Goal: Entertainment & Leisure: Consume media (video, audio)

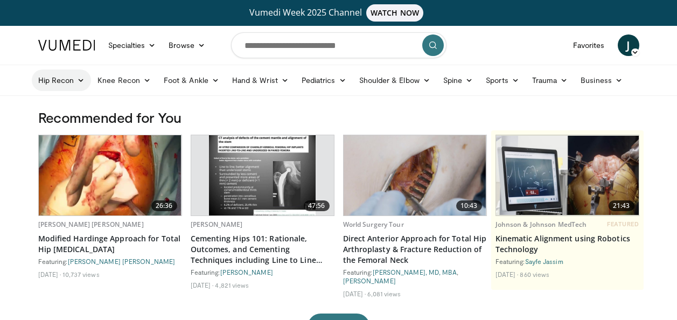
click at [55, 83] on link "Hip Recon" at bounding box center [62, 80] width 60 height 22
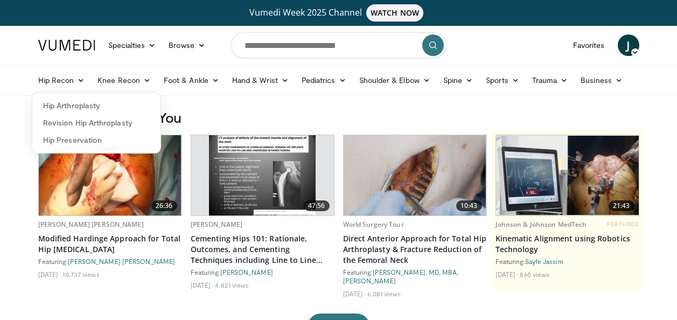
click at [396, 114] on h3 "Recommended for You" at bounding box center [338, 117] width 601 height 17
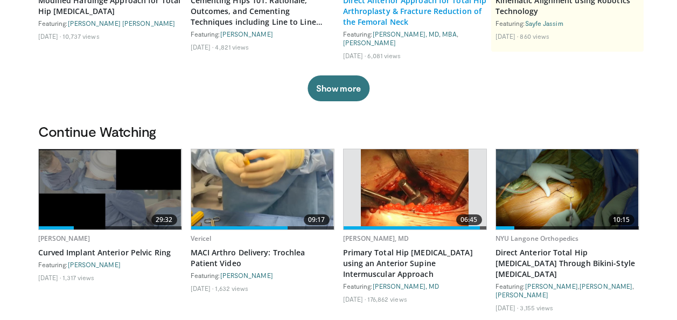
scroll to position [269, 0]
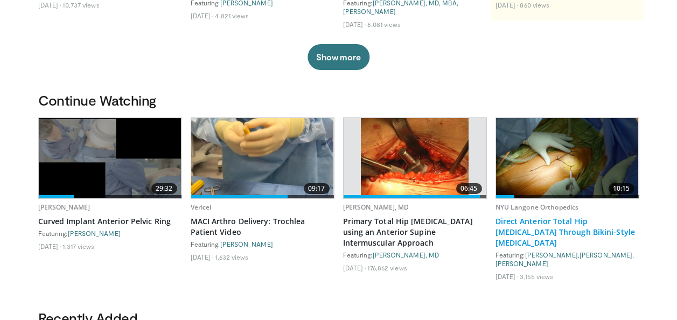
click at [563, 232] on link "Direct Anterior Total Hip Arthroplasty Through Bikini-Style Incision" at bounding box center [567, 232] width 144 height 32
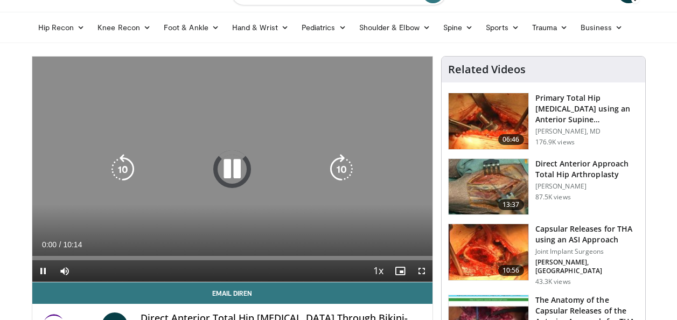
scroll to position [54, 0]
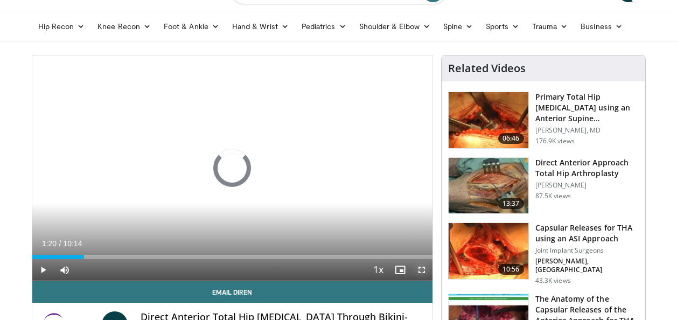
click at [423, 270] on span "Video Player" at bounding box center [422, 270] width 22 height 22
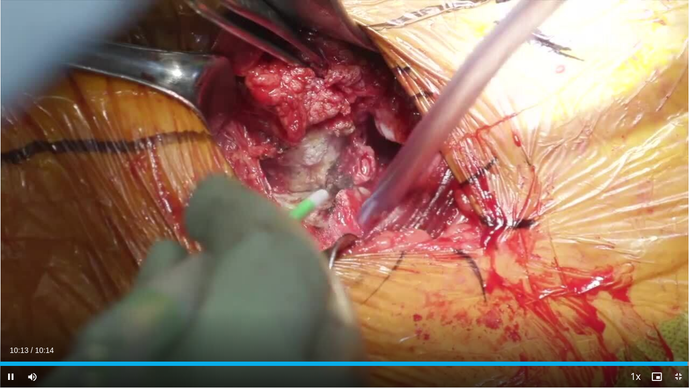
click at [677, 319] on span "Video Player" at bounding box center [679, 377] width 22 height 22
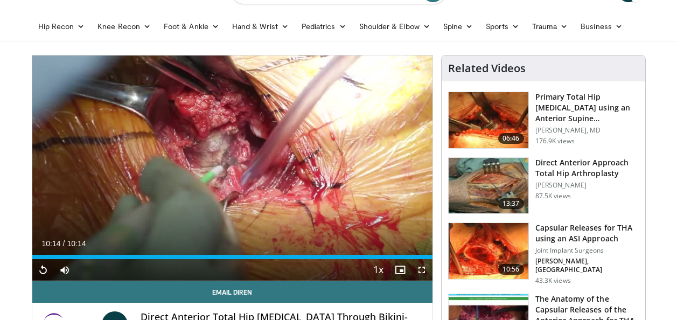
click at [490, 188] on img at bounding box center [489, 186] width 80 height 56
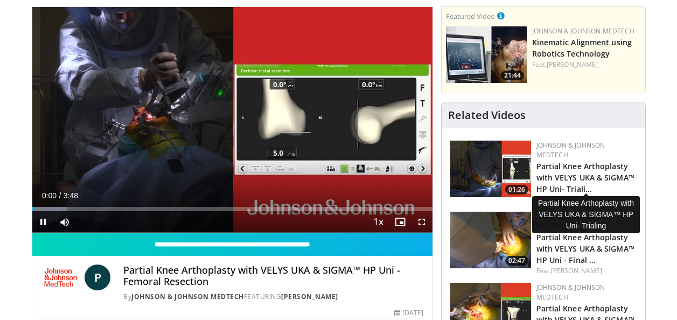
scroll to position [108, 0]
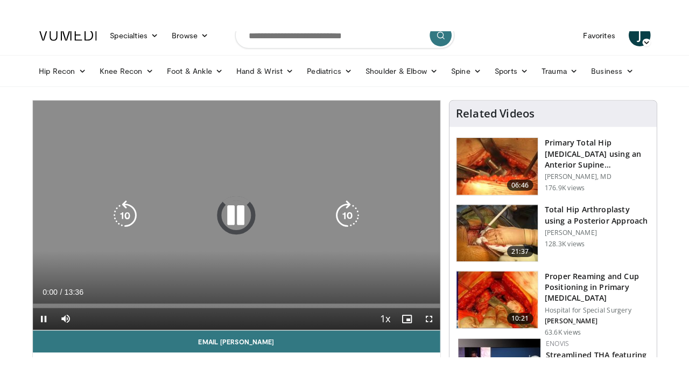
scroll to position [54, 0]
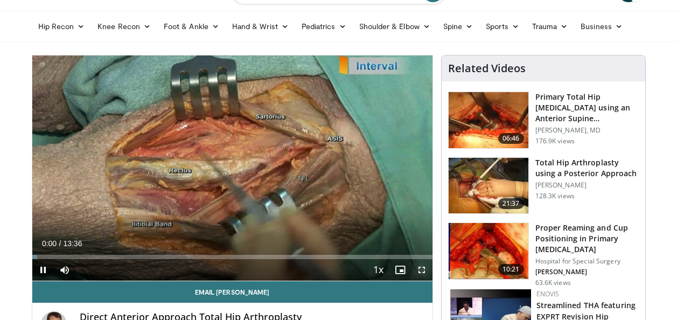
click at [421, 267] on span "Video Player" at bounding box center [422, 270] width 22 height 22
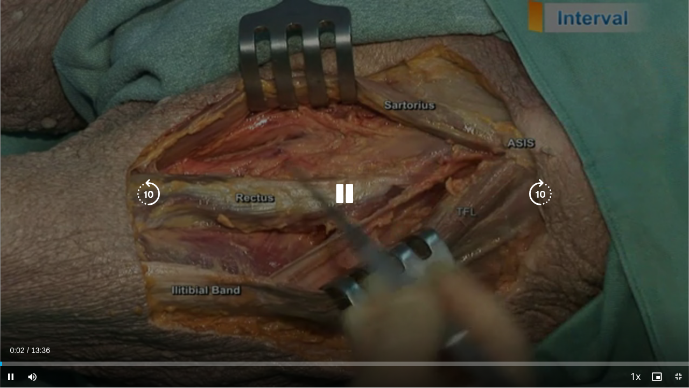
click at [347, 192] on icon "Video Player" at bounding box center [345, 194] width 30 height 30
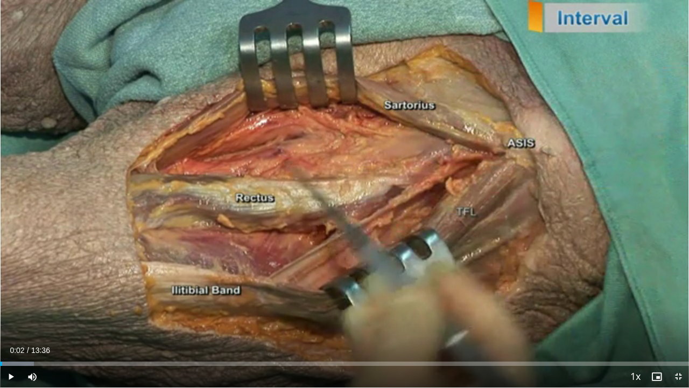
click at [347, 192] on div "10 seconds Tap to unmute" at bounding box center [344, 193] width 689 height 387
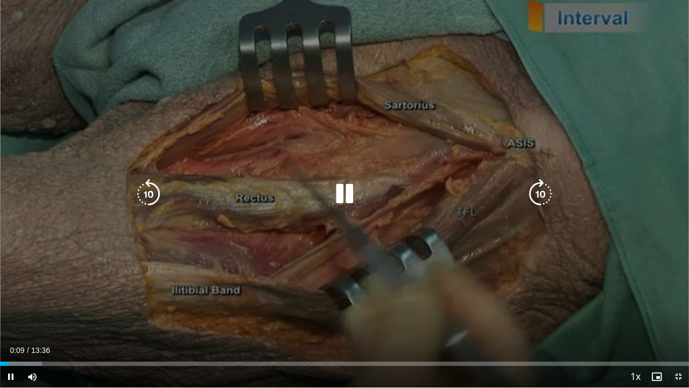
click at [603, 52] on div "10 seconds Tap to unmute" at bounding box center [344, 193] width 689 height 387
click at [603, 50] on div "10 seconds Tap to unmute" at bounding box center [344, 193] width 689 height 387
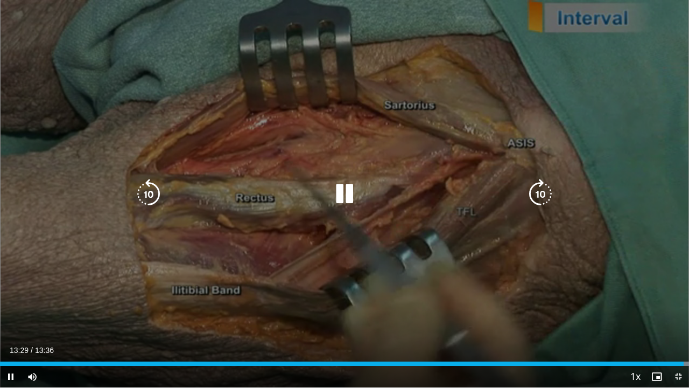
click at [341, 196] on icon "Video Player" at bounding box center [345, 194] width 30 height 30
